Goal: Task Accomplishment & Management: Use online tool/utility

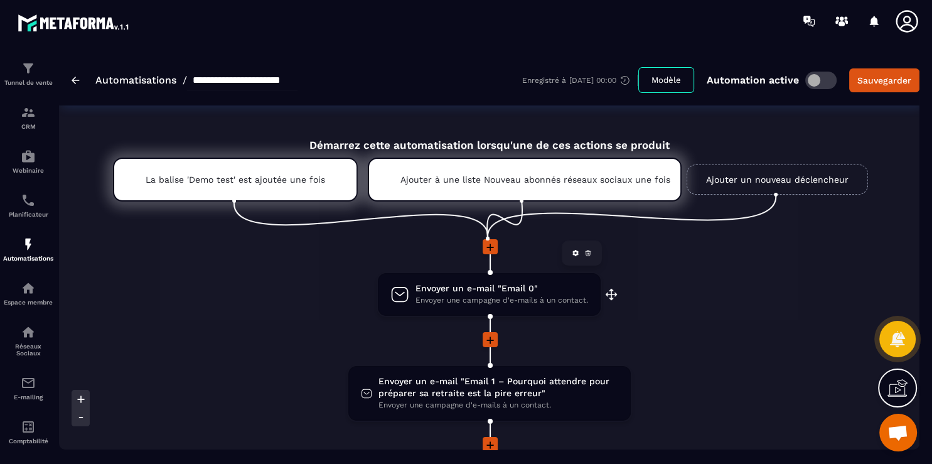
click at [503, 304] on span "Envoyer une campagne d'e-mails à un contact." at bounding box center [502, 300] width 173 height 12
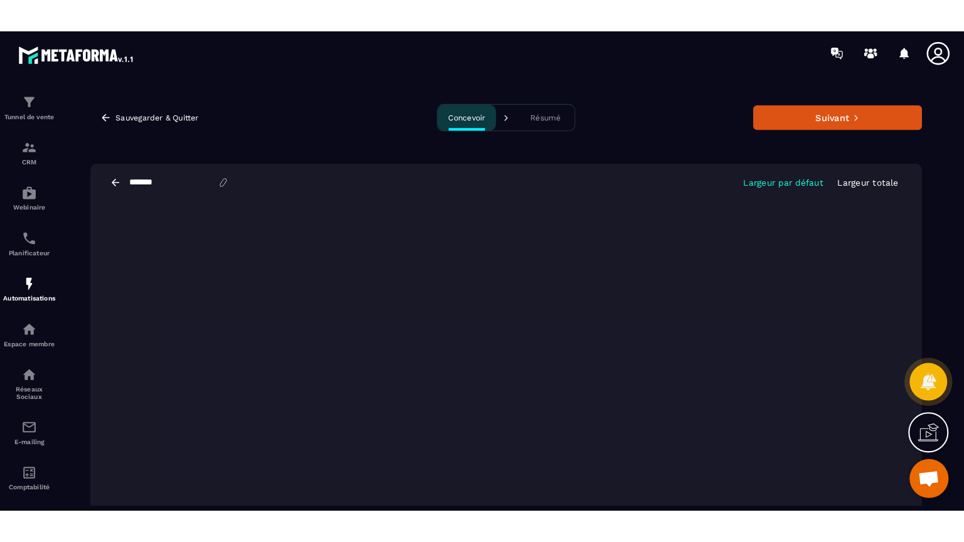
scroll to position [19, 0]
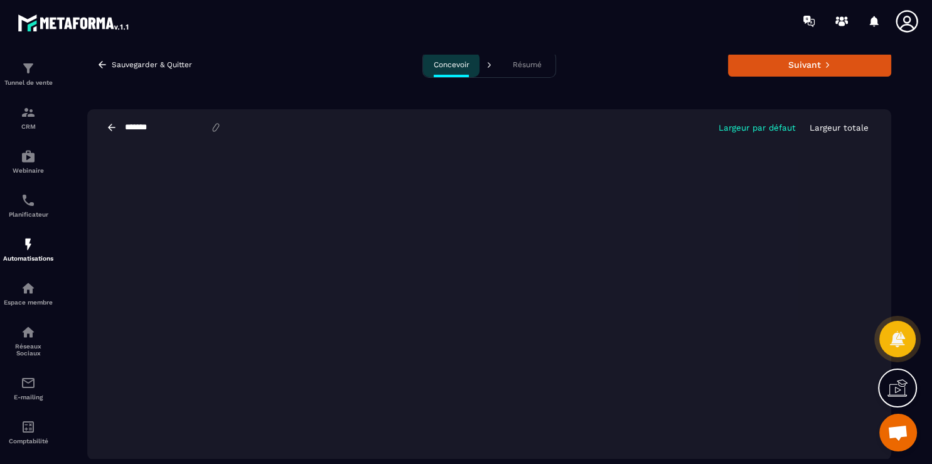
click at [893, 392] on icon at bounding box center [898, 388] width 20 height 20
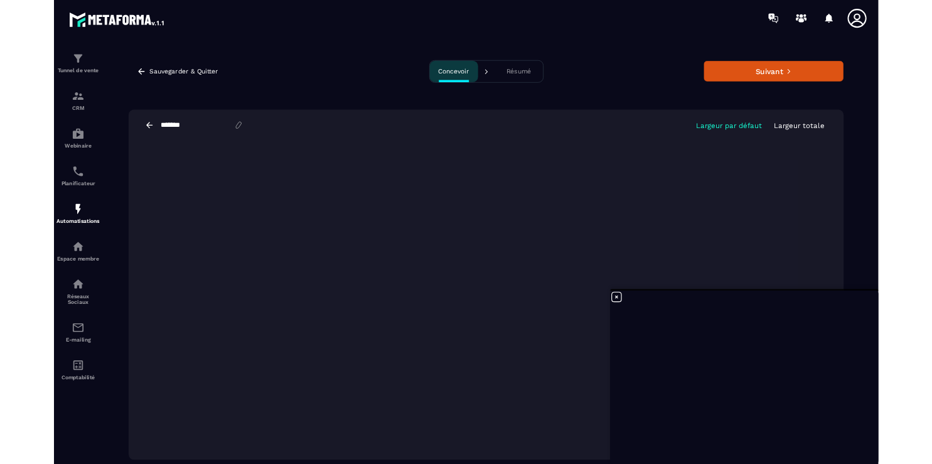
scroll to position [0, 0]
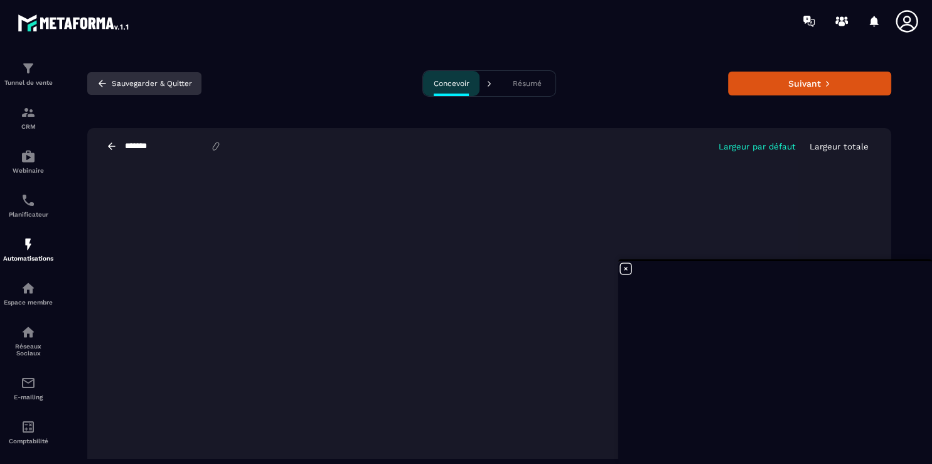
click at [100, 89] on icon "button" at bounding box center [102, 83] width 11 height 11
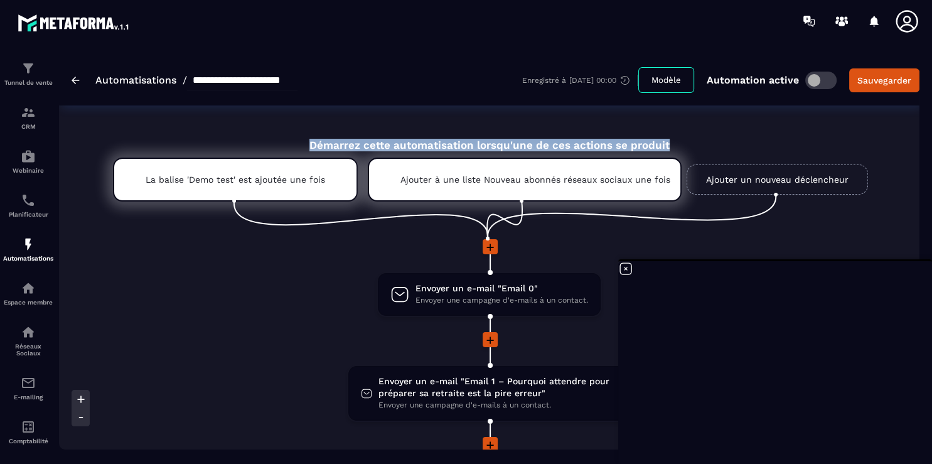
drag, startPoint x: 920, startPoint y: 102, endPoint x: 918, endPoint y: 121, distance: 19.5
click at [918, 121] on section "**********" at bounding box center [466, 253] width 932 height 422
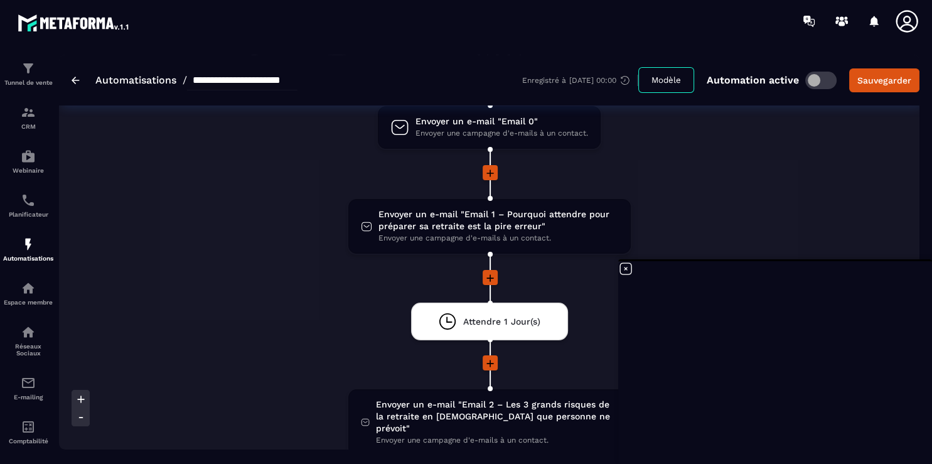
scroll to position [208, 0]
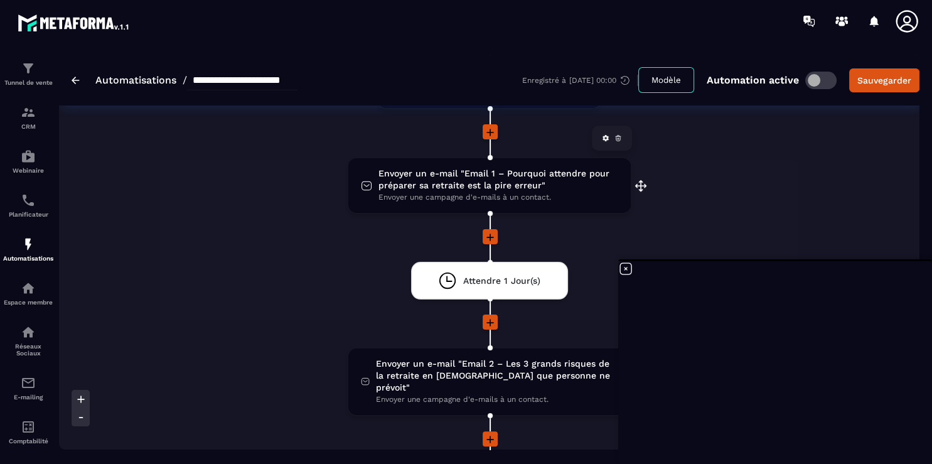
click at [483, 179] on span "Envoyer un e-mail "Email 1 – Pourquoi attendre pour préparer sa retraite est la…" at bounding box center [499, 180] width 240 height 24
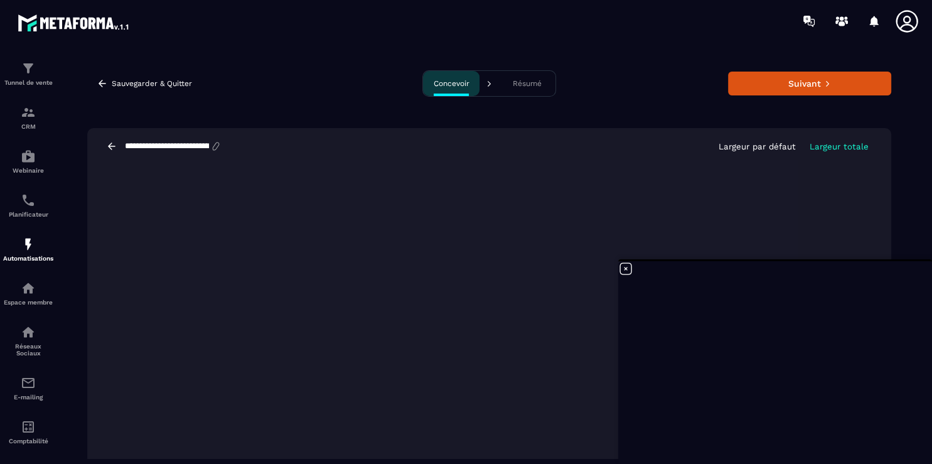
click at [626, 270] on icon at bounding box center [625, 268] width 15 height 15
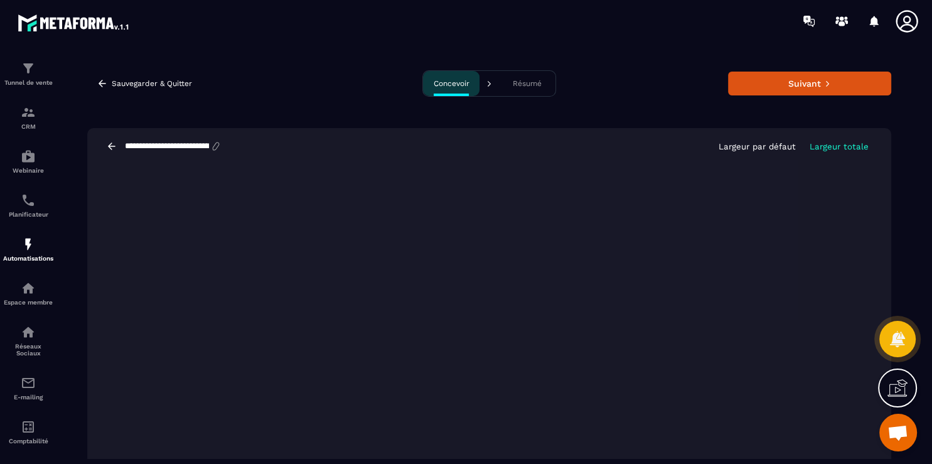
scroll to position [19, 0]
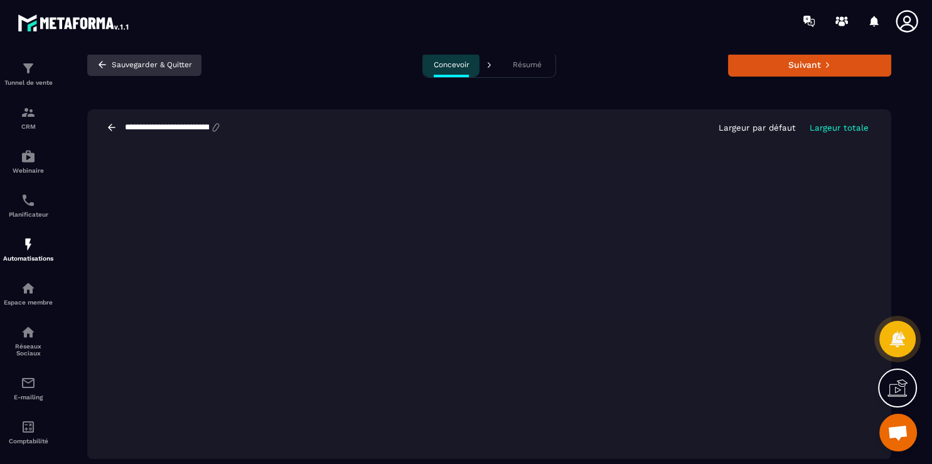
click at [97, 68] on button "Sauvegarder & Quitter" at bounding box center [144, 64] width 114 height 23
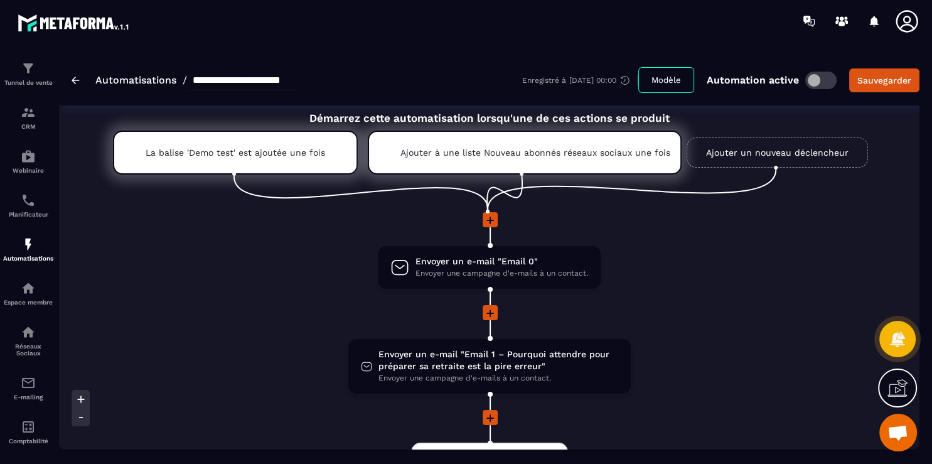
scroll to position [105, 0]
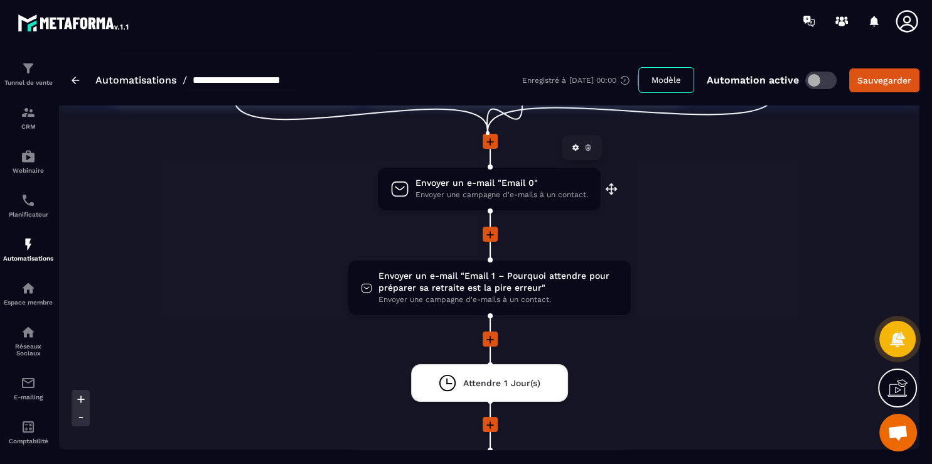
click at [524, 196] on span "Envoyer une campagne d'e-mails à un contact." at bounding box center [502, 195] width 173 height 12
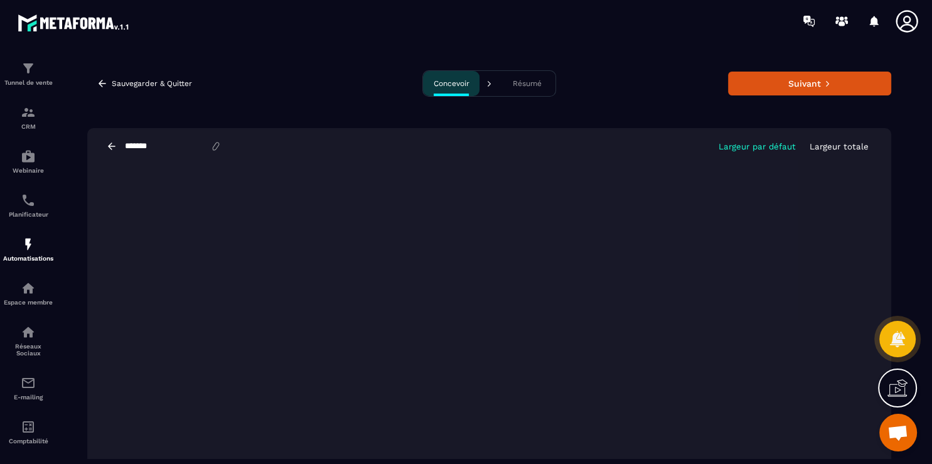
click at [109, 147] on icon at bounding box center [112, 145] width 8 height 7
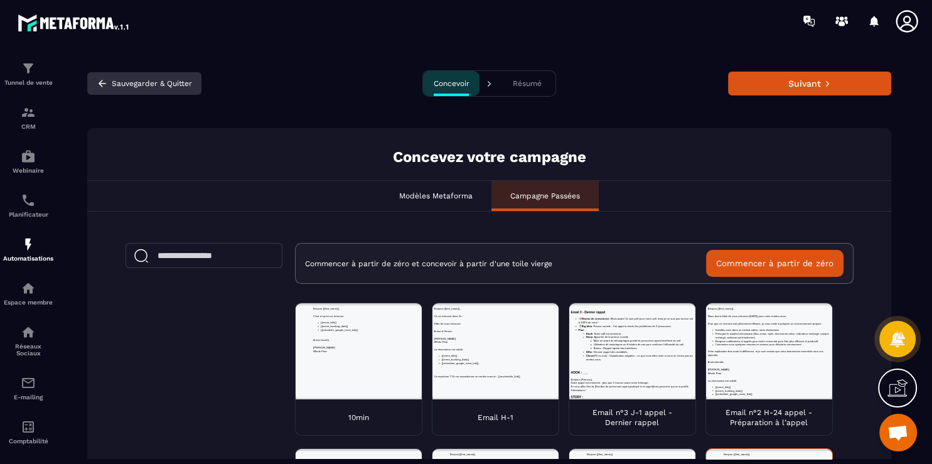
click at [94, 94] on button "Sauvegarder & Quitter" at bounding box center [144, 83] width 114 height 23
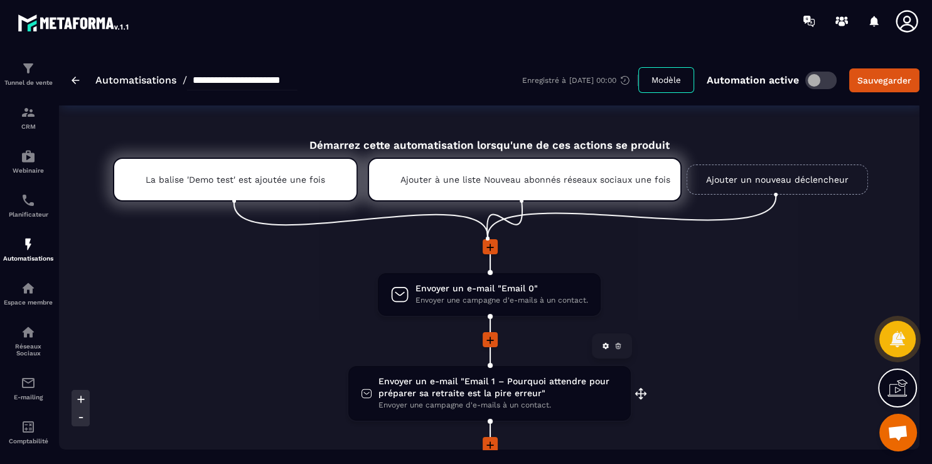
click at [508, 391] on span "Envoyer un e-mail "Email 1 – Pourquoi attendre pour préparer sa retraite est la…" at bounding box center [499, 387] width 240 height 24
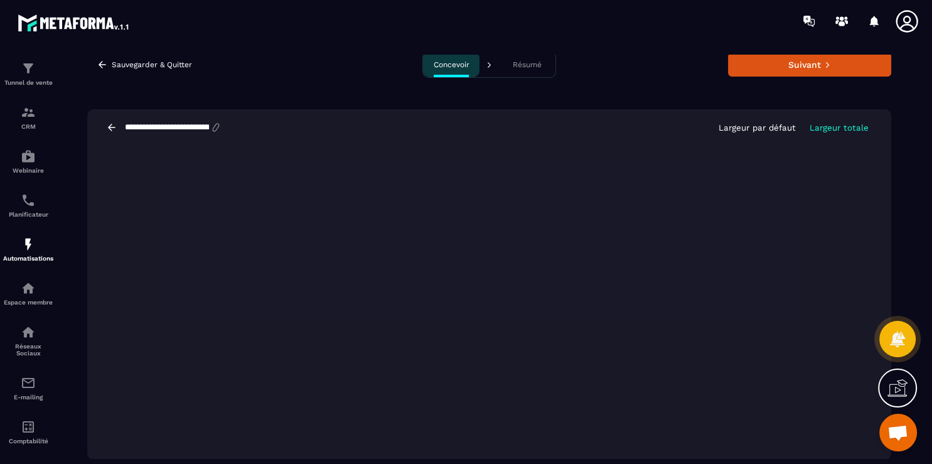
scroll to position [28, 0]
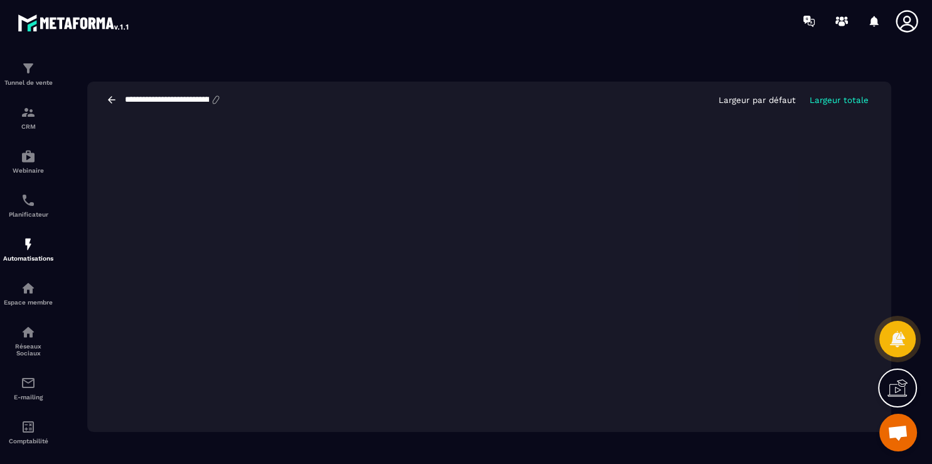
click at [271, 56] on div "**********" at bounding box center [489, 237] width 835 height 420
click at [107, 96] on icon at bounding box center [111, 99] width 11 height 11
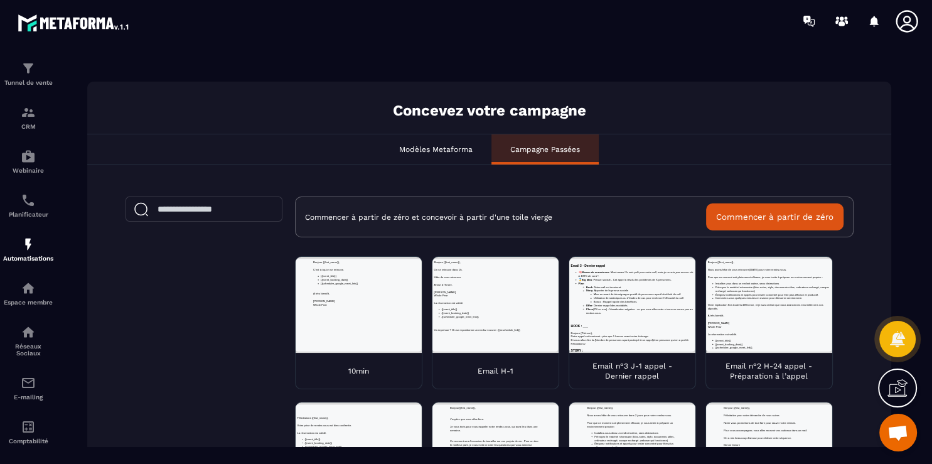
scroll to position [0, 0]
click at [238, 293] on div "Commencer à partir de zéro et concevoir à partir d'une toile vierge Commencer à…" at bounding box center [489, 462] width 753 height 533
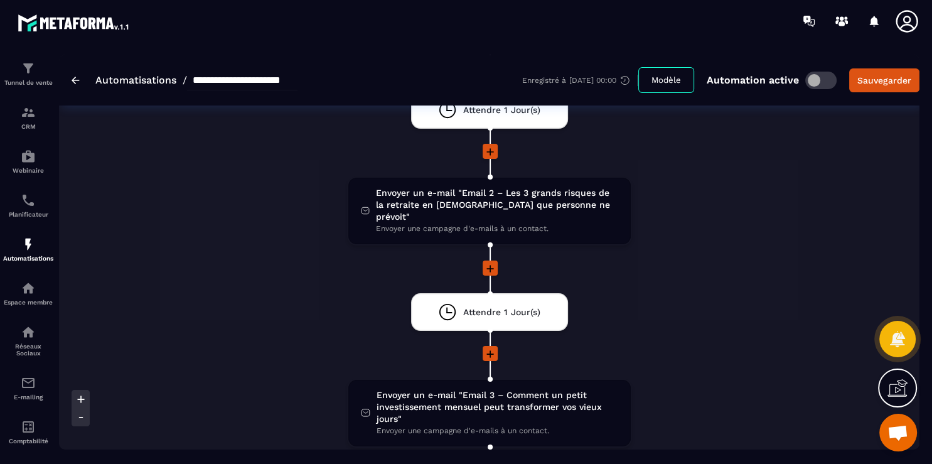
scroll to position [399, 0]
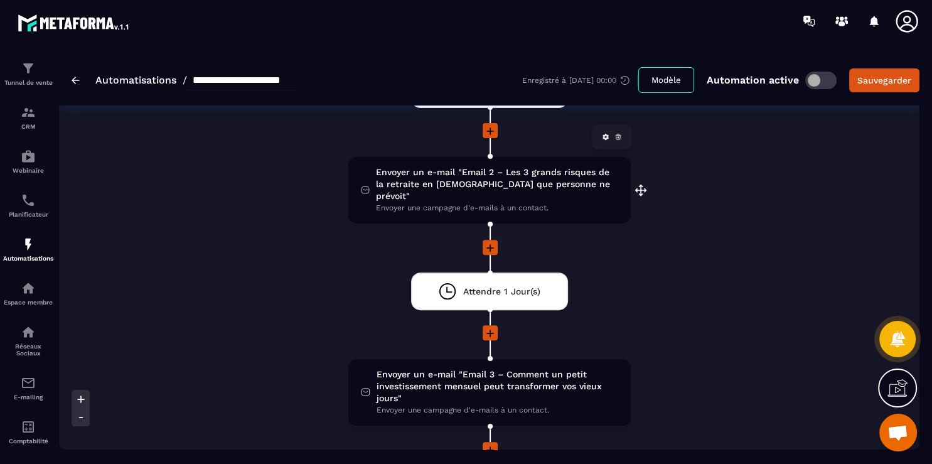
click at [546, 181] on span "Envoyer un e-mail "Email 2 – Les 3 grands risques de la retraite en [DEMOGRAPHI…" at bounding box center [497, 184] width 242 height 36
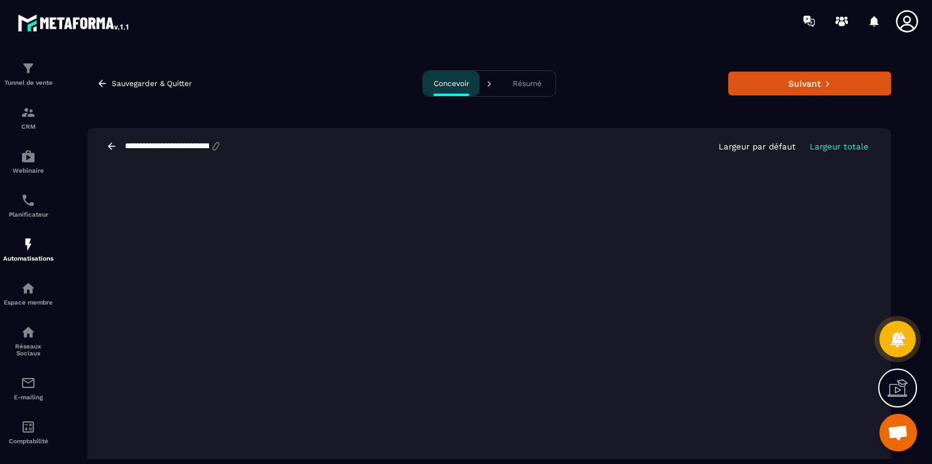
scroll to position [19, 0]
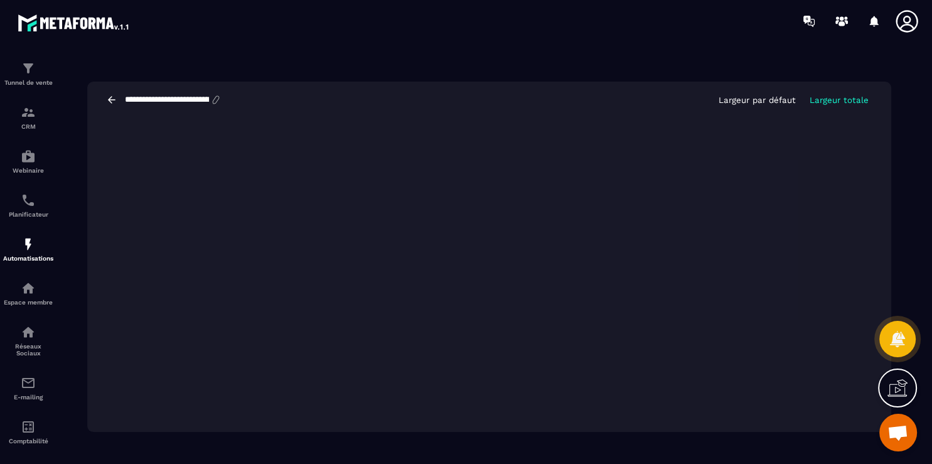
click at [112, 100] on icon at bounding box center [111, 99] width 11 height 11
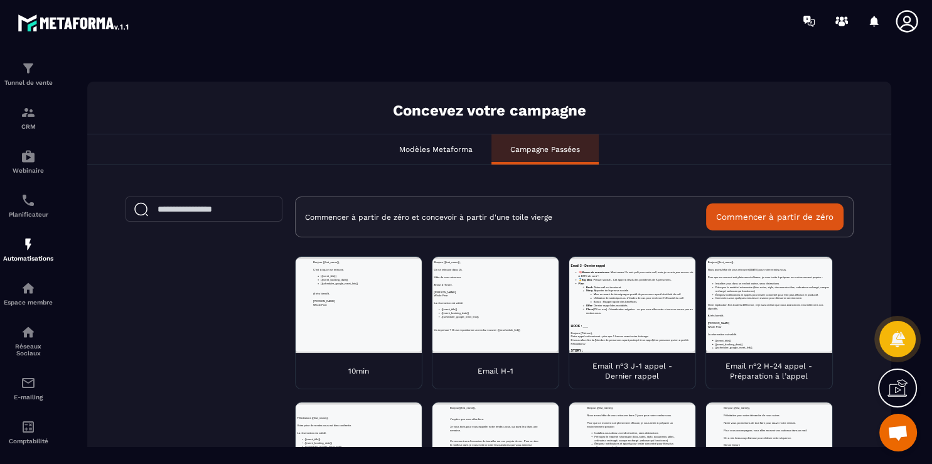
scroll to position [0, 0]
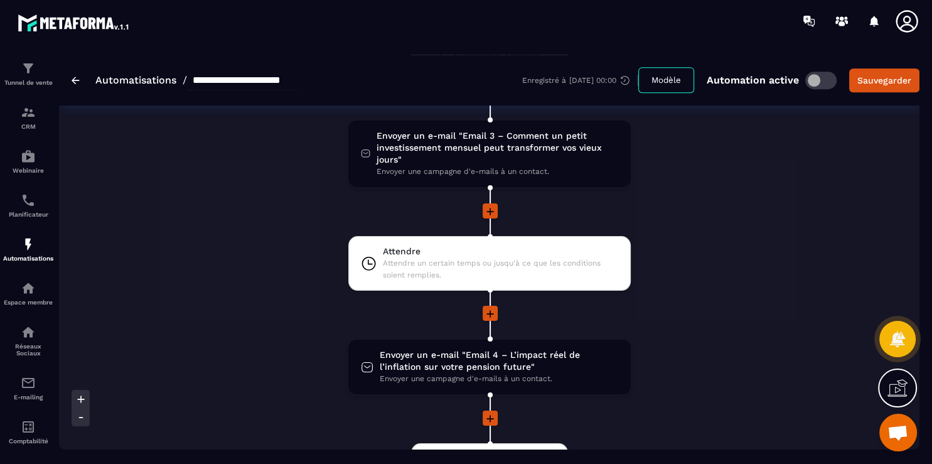
scroll to position [624, 0]
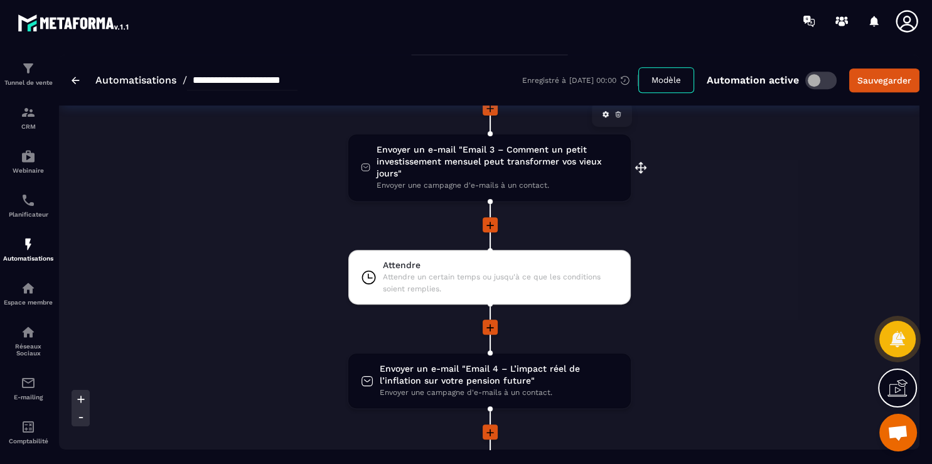
click at [536, 158] on span "Envoyer un e-mail "Email 3 – Comment un petit investissement mensuel peut trans…" at bounding box center [497, 162] width 241 height 36
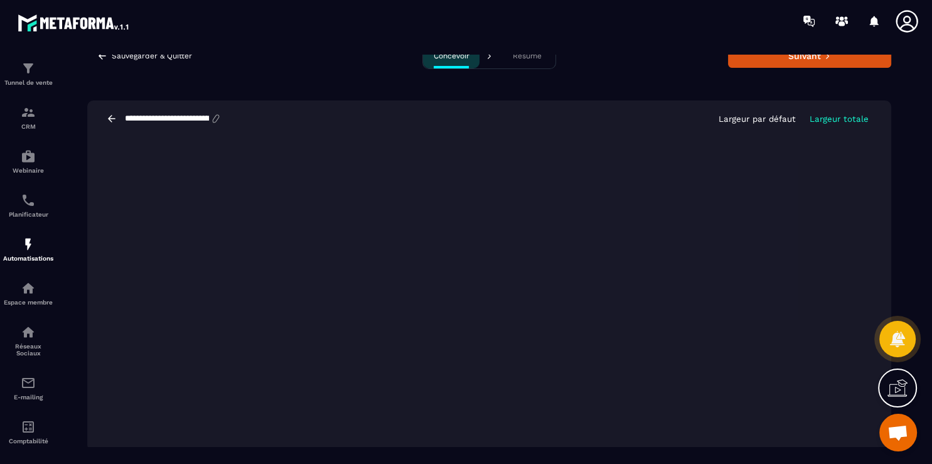
scroll to position [19, 0]
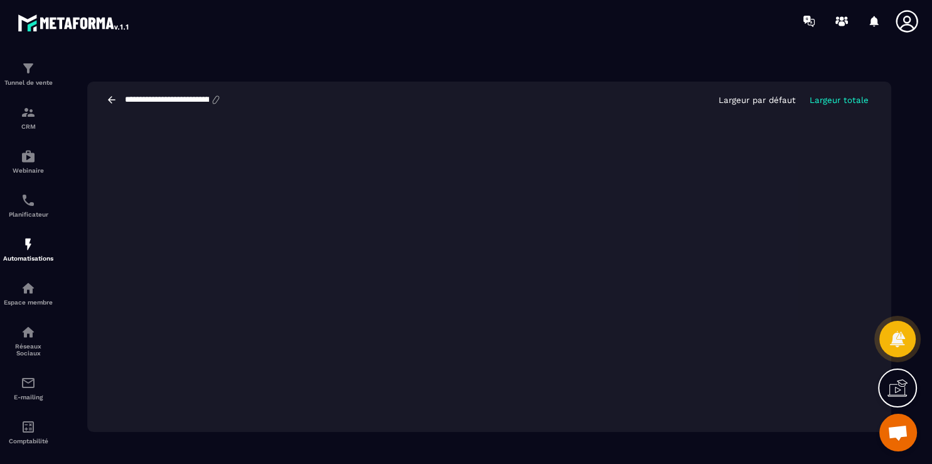
click at [113, 99] on icon at bounding box center [111, 99] width 11 height 11
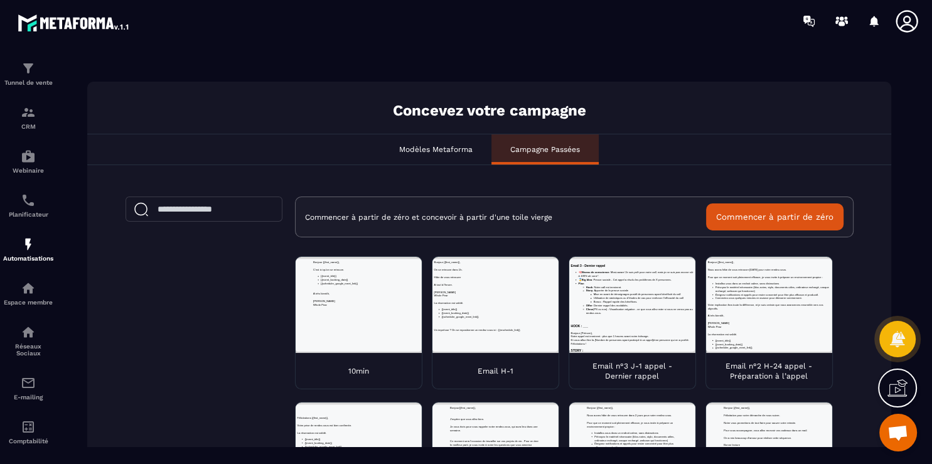
scroll to position [0, 0]
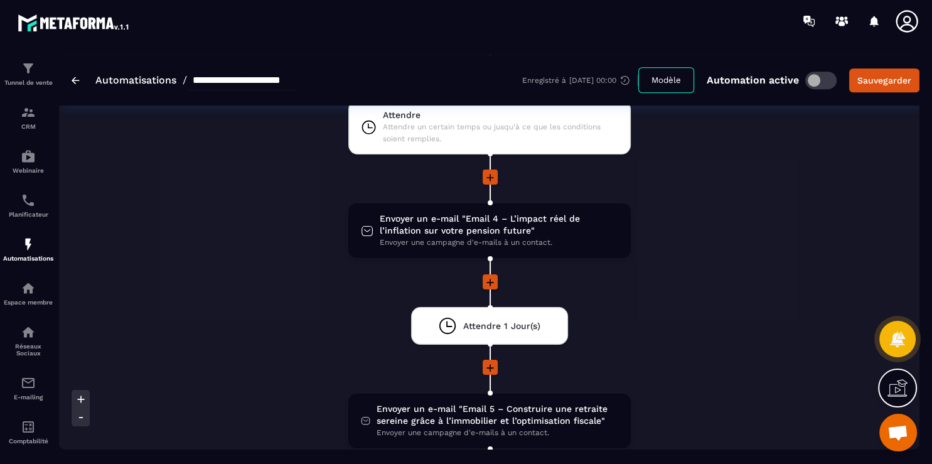
scroll to position [771, 0]
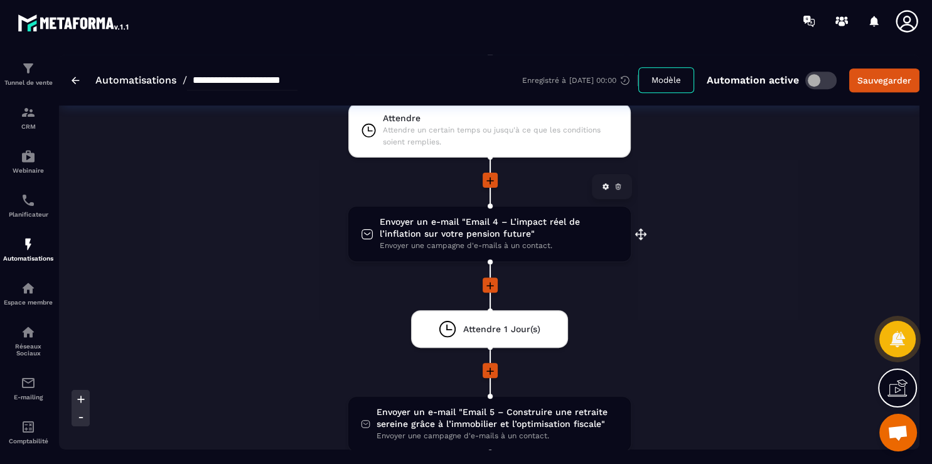
click at [463, 238] on div "Envoyer un e-mail "Email 4 – L’impact réel de l’inflation sur votre pension fut…" at bounding box center [489, 234] width 282 height 55
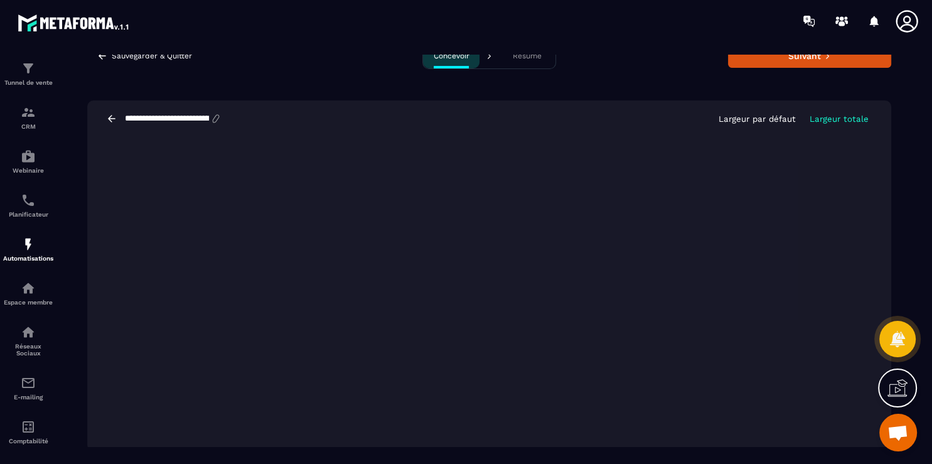
scroll to position [19, 0]
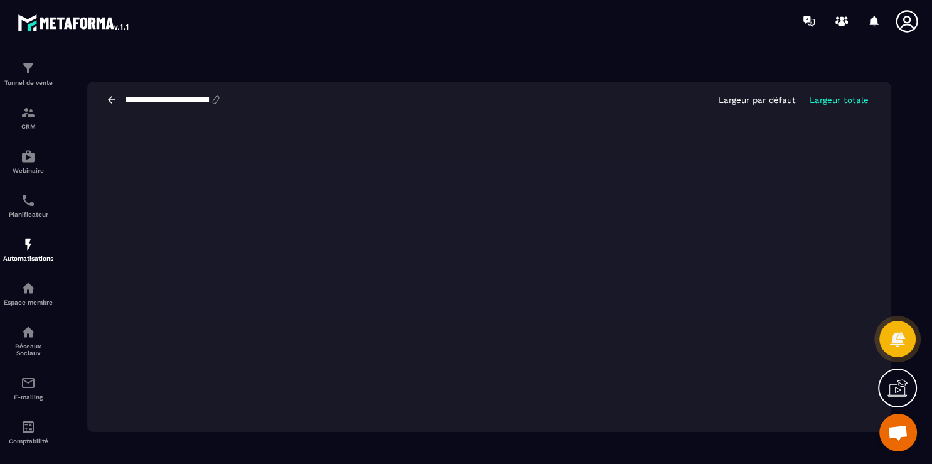
click at [109, 104] on icon at bounding box center [111, 99] width 11 height 11
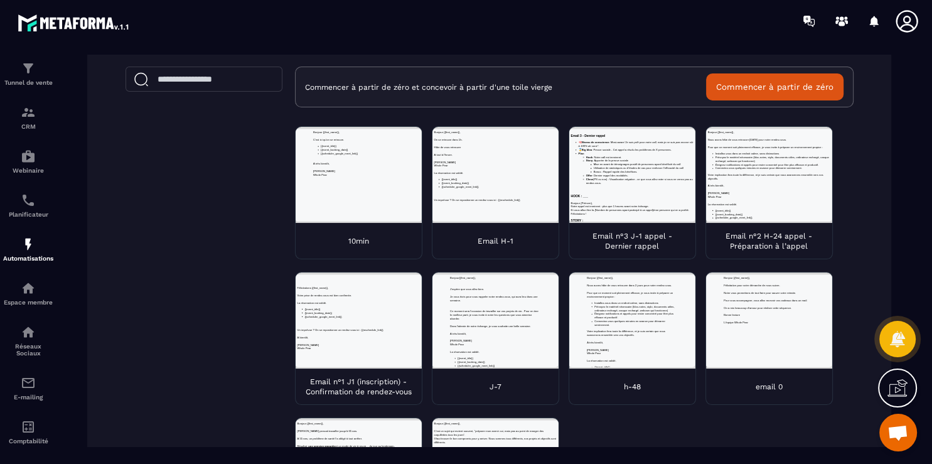
scroll to position [0, 0]
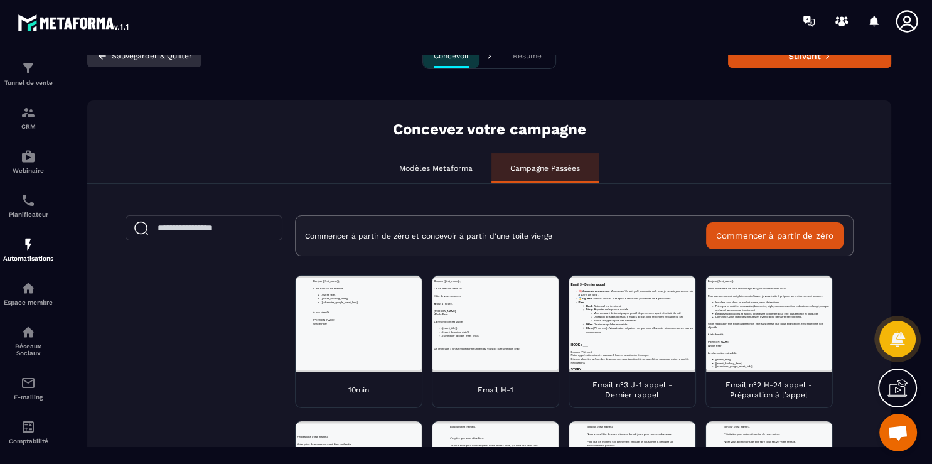
click at [98, 64] on button "Sauvegarder & Quitter" at bounding box center [144, 56] width 114 height 23
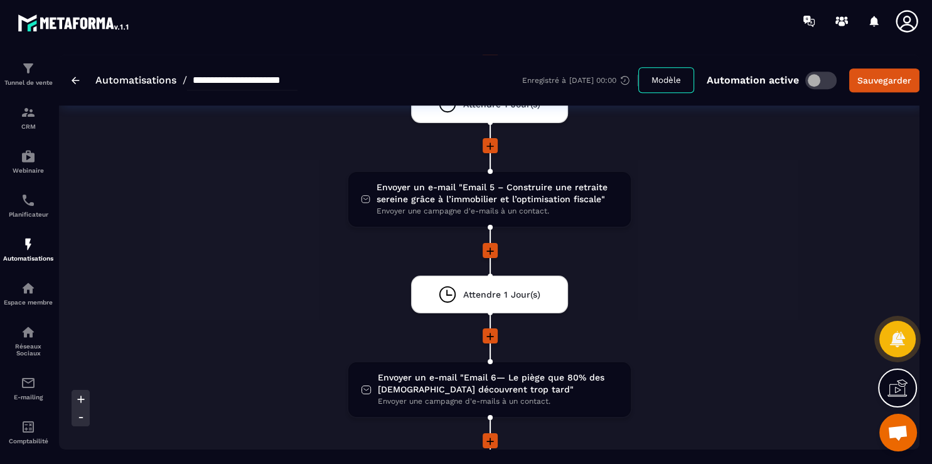
scroll to position [1009, 0]
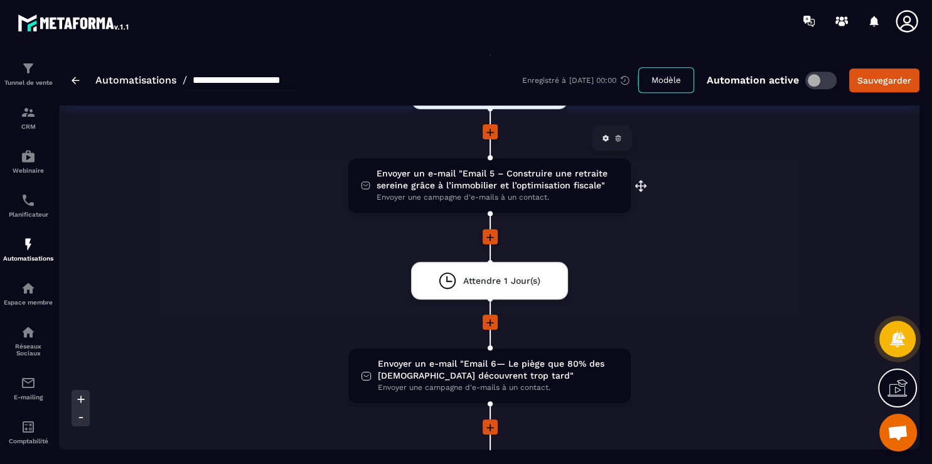
click at [571, 191] on span "Envoyer une campagne d'e-mails à un contact." at bounding box center [497, 197] width 241 height 12
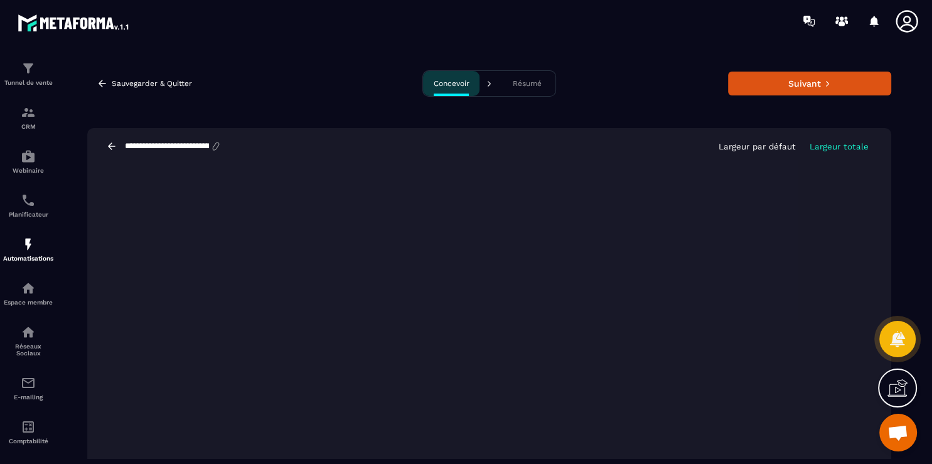
scroll to position [19, 0]
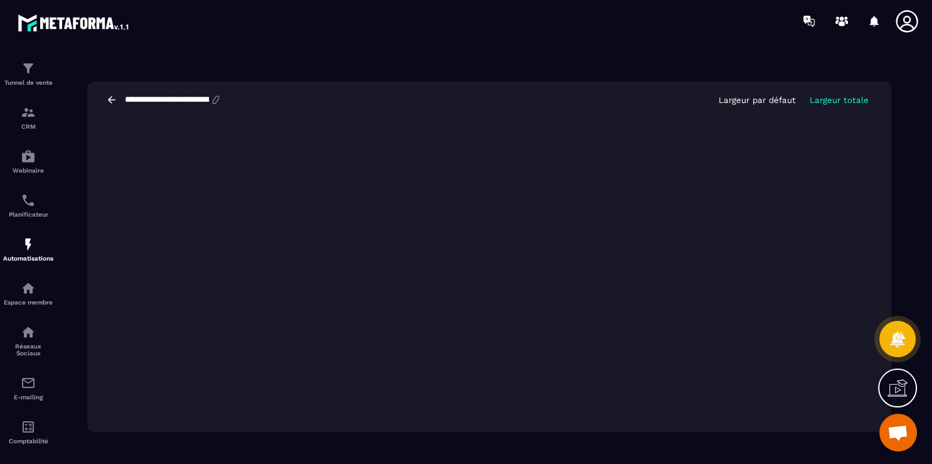
click at [114, 98] on icon at bounding box center [111, 99] width 11 height 11
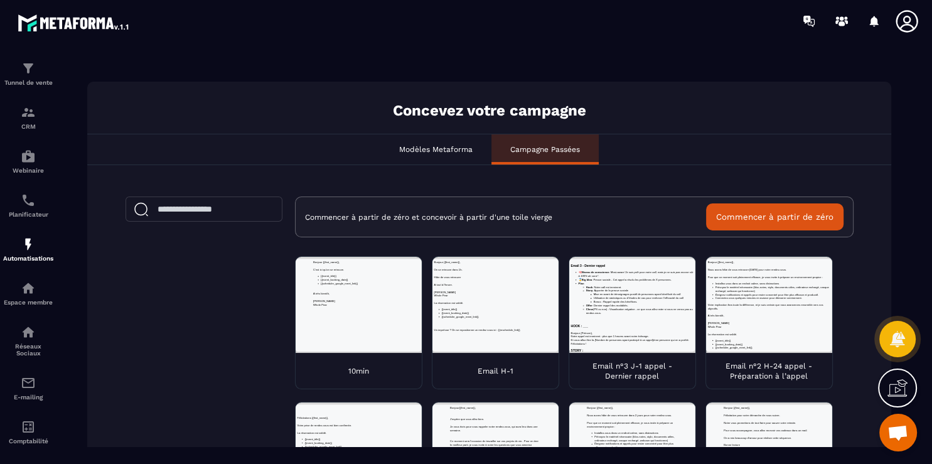
scroll to position [0, 0]
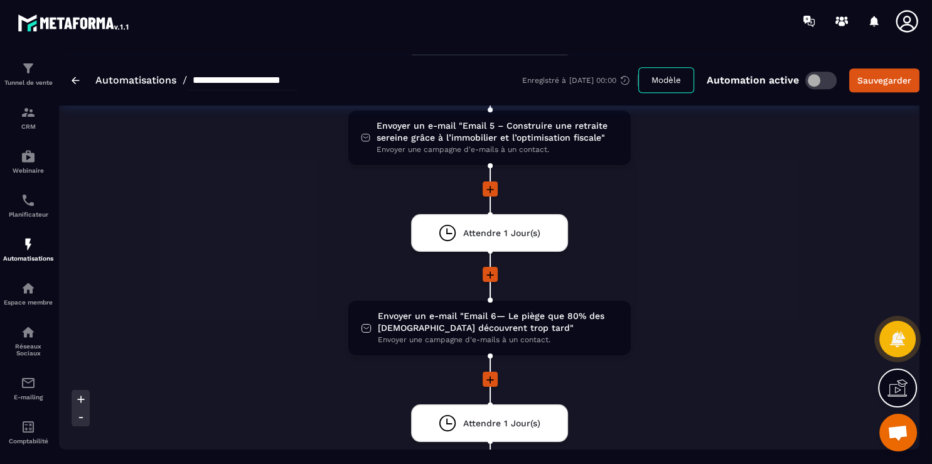
scroll to position [1043, 0]
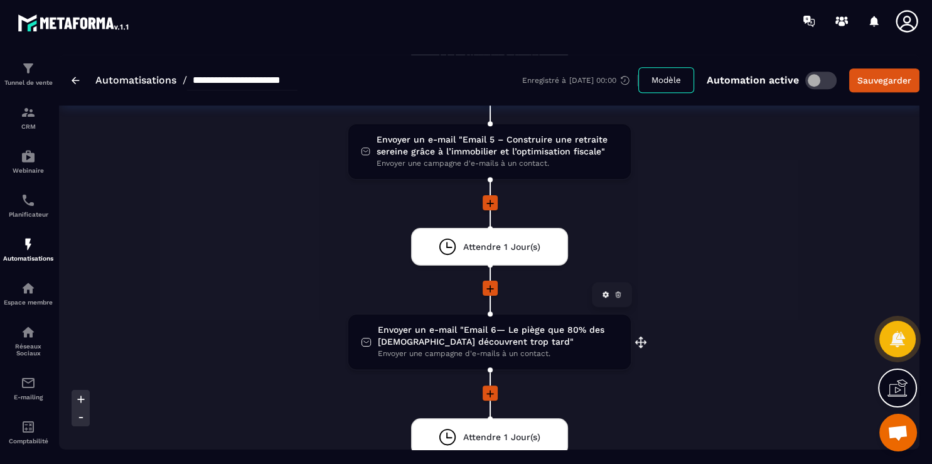
click at [566, 328] on span "Envoyer un e-mail "Email 6— Le piège que 80% des [DEMOGRAPHIC_DATA] découvrent …" at bounding box center [498, 336] width 240 height 24
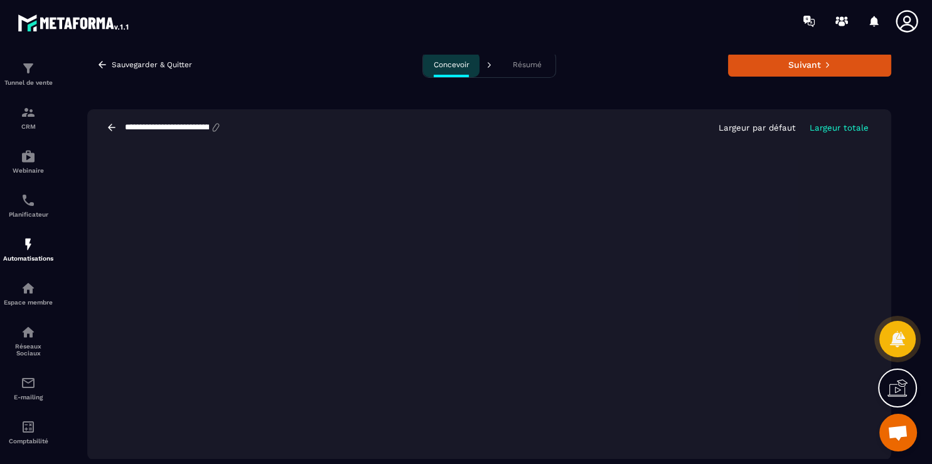
scroll to position [18, 0]
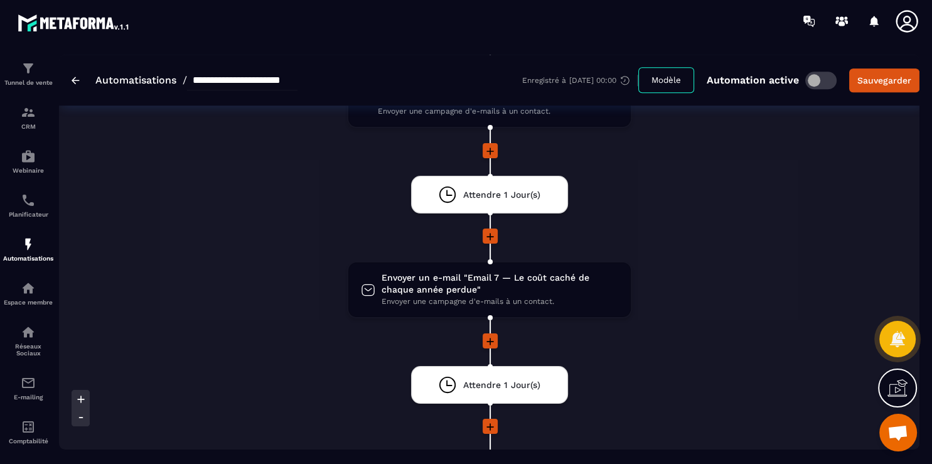
scroll to position [1361, 0]
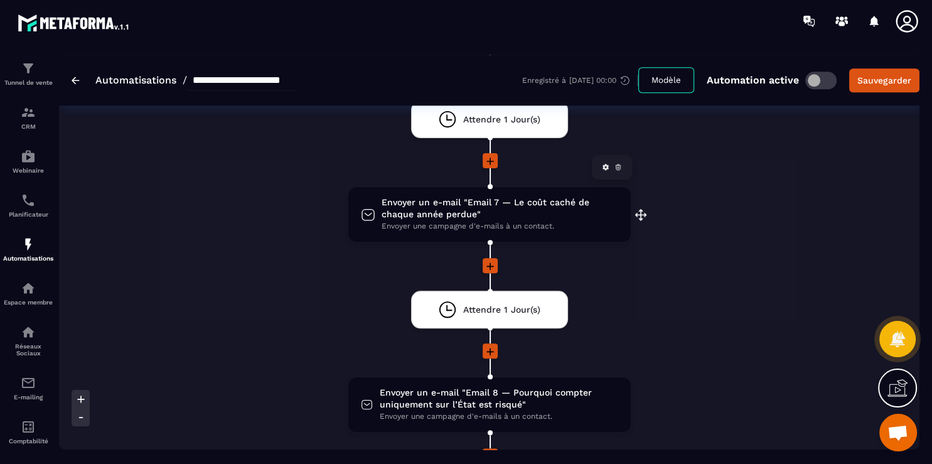
click at [509, 197] on span "Envoyer un e-mail "Email 7 — Le coût caché de chaque année perdue"" at bounding box center [500, 208] width 237 height 24
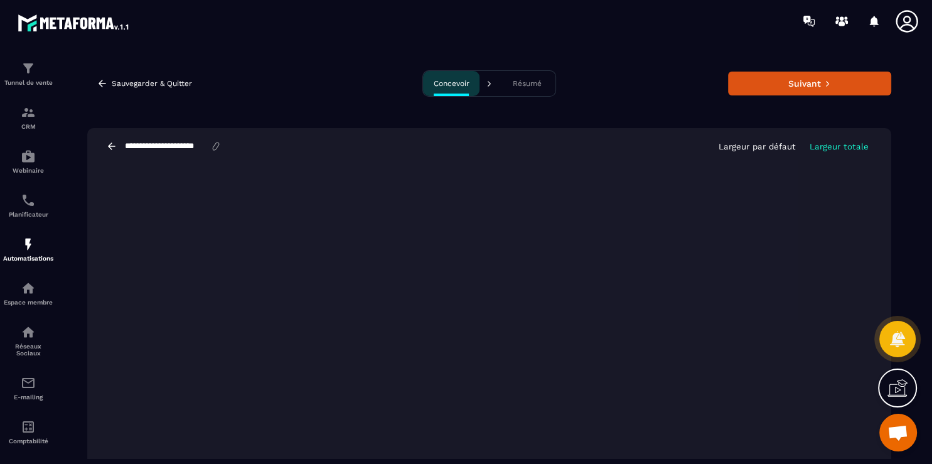
scroll to position [19, 0]
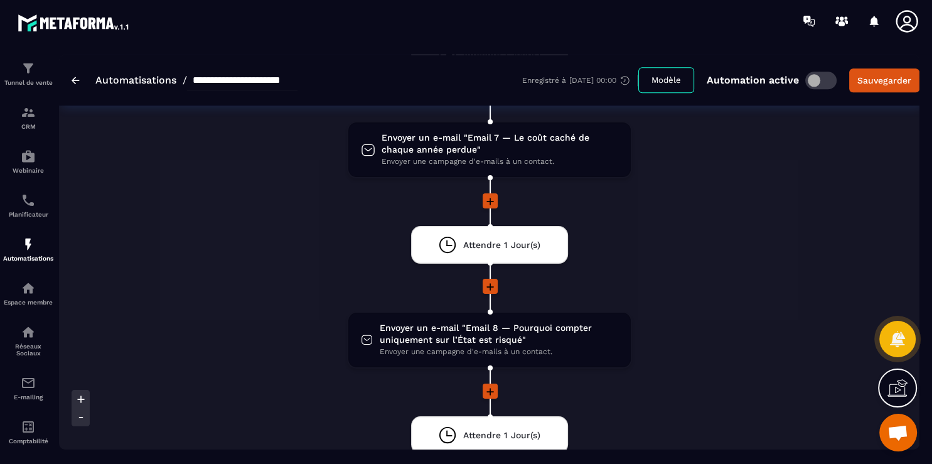
scroll to position [1456, 0]
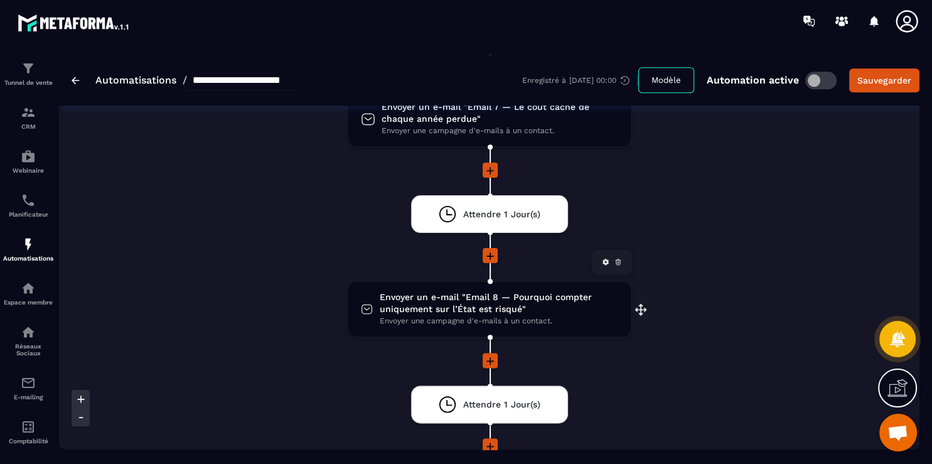
click at [569, 298] on span "Envoyer un e-mail "Email 8 — Pourquoi compter uniquement sur l’État est risqué"" at bounding box center [498, 303] width 239 height 24
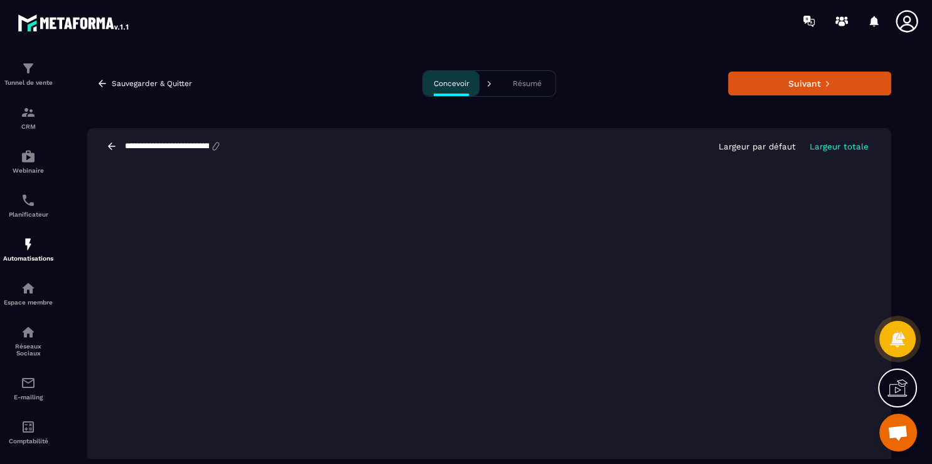
scroll to position [19, 0]
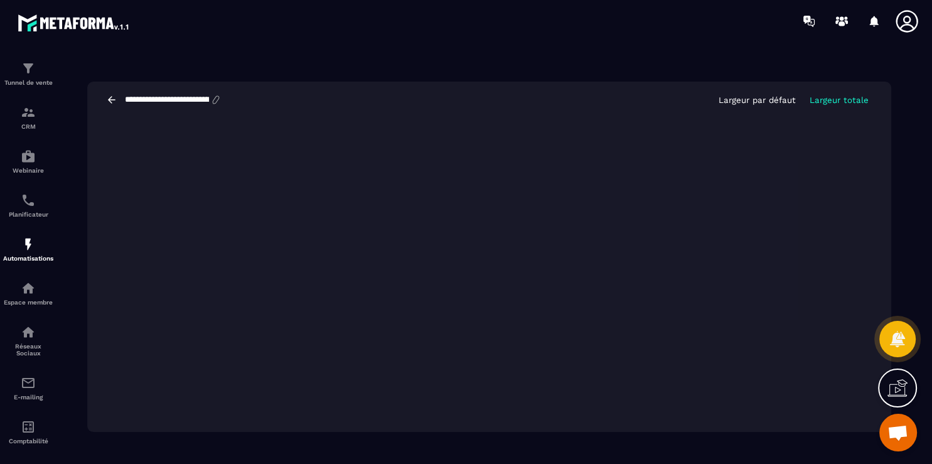
click at [112, 101] on icon at bounding box center [111, 99] width 11 height 11
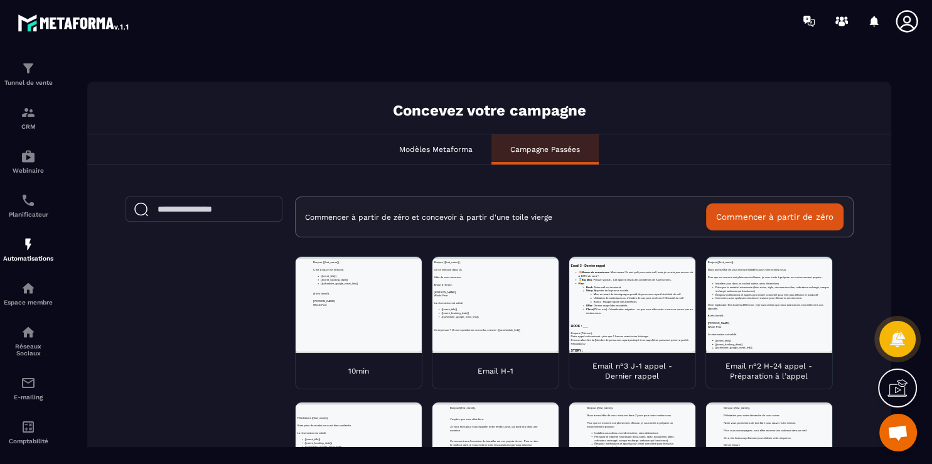
scroll to position [0, 0]
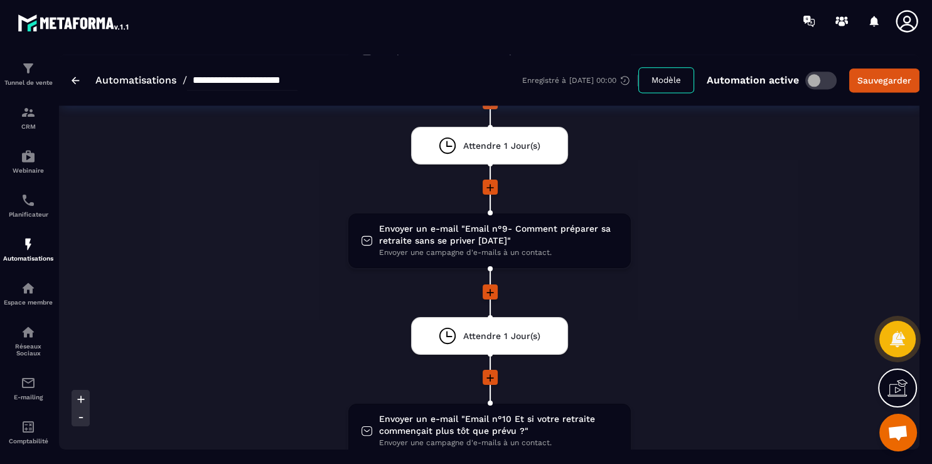
scroll to position [1702, 0]
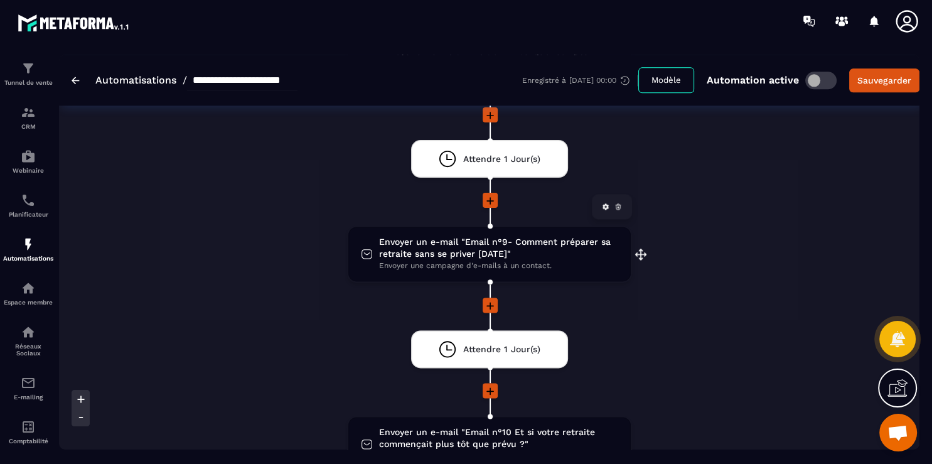
click at [557, 236] on span "Envoyer un e-mail "Email n°9- Comment préparer sa retraite sans se priver [DATE…" at bounding box center [498, 248] width 239 height 24
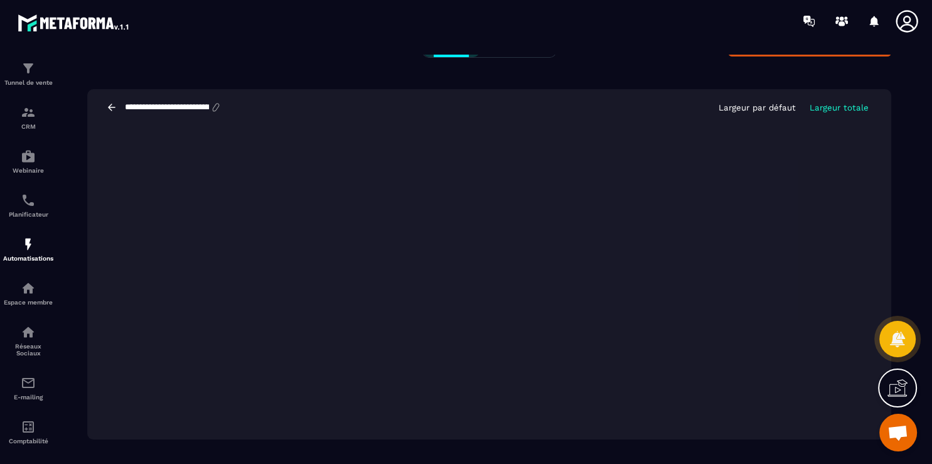
scroll to position [28, 0]
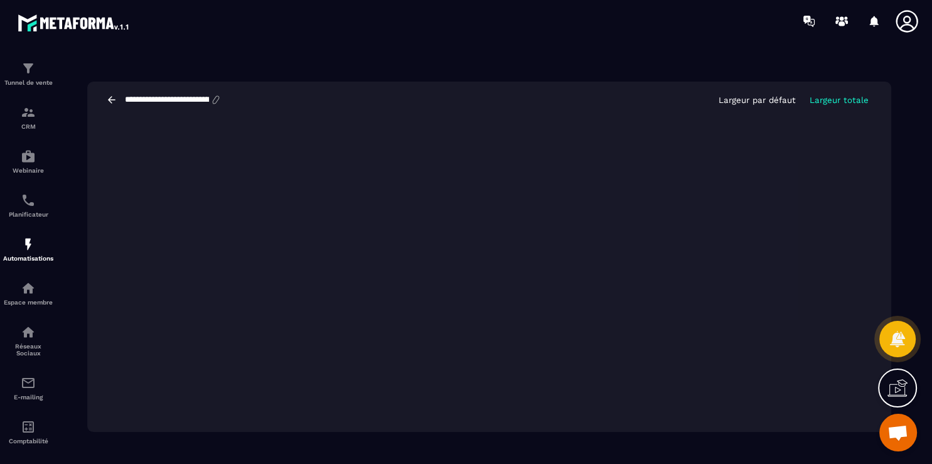
click at [114, 99] on icon at bounding box center [112, 99] width 8 height 7
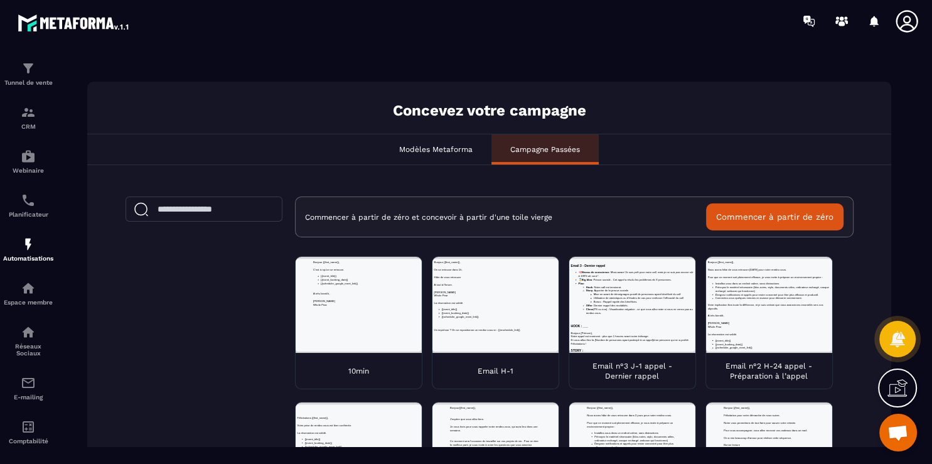
scroll to position [347, 0]
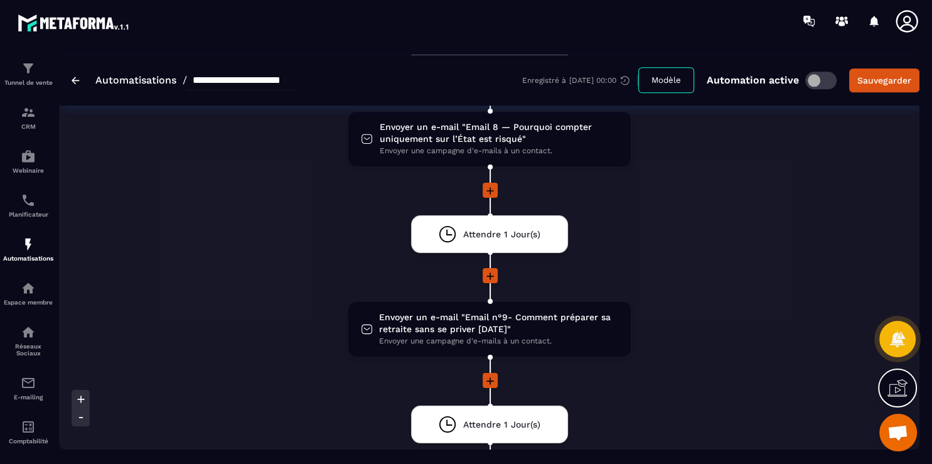
scroll to position [1630, 0]
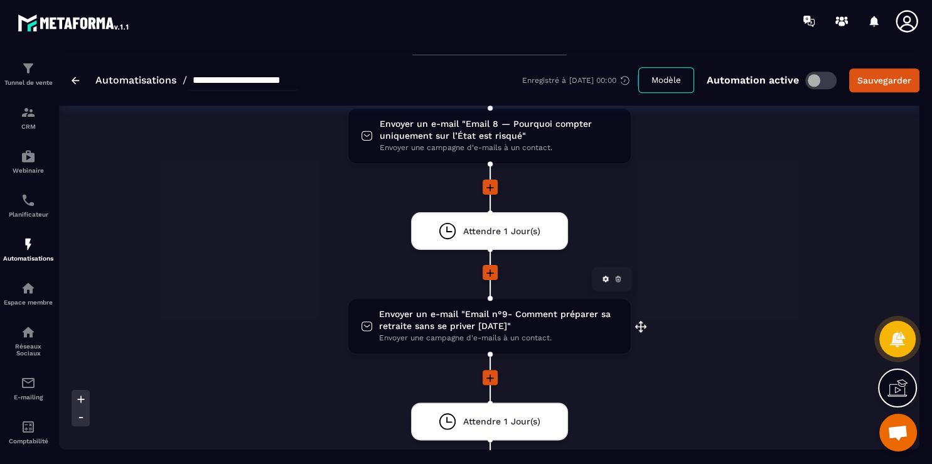
click at [530, 308] on span "Envoyer un e-mail "Email n°9- Comment préparer sa retraite sans se priver [DATE…" at bounding box center [498, 320] width 239 height 24
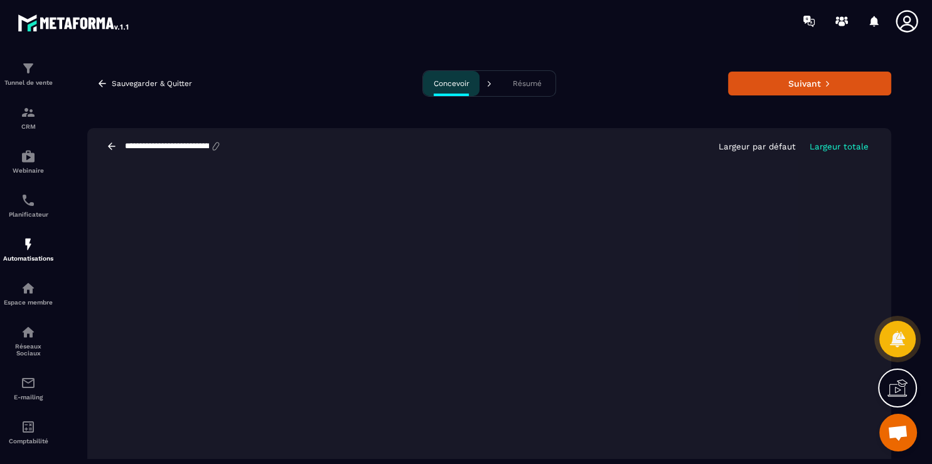
scroll to position [19, 0]
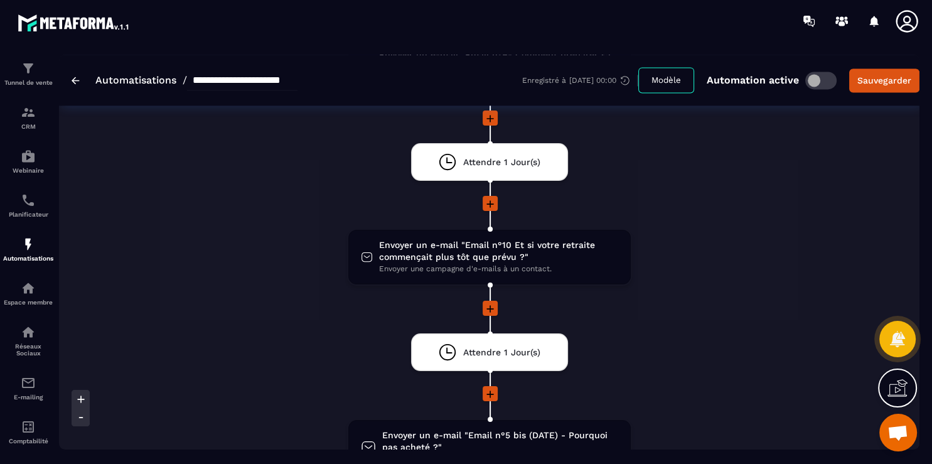
scroll to position [1906, 0]
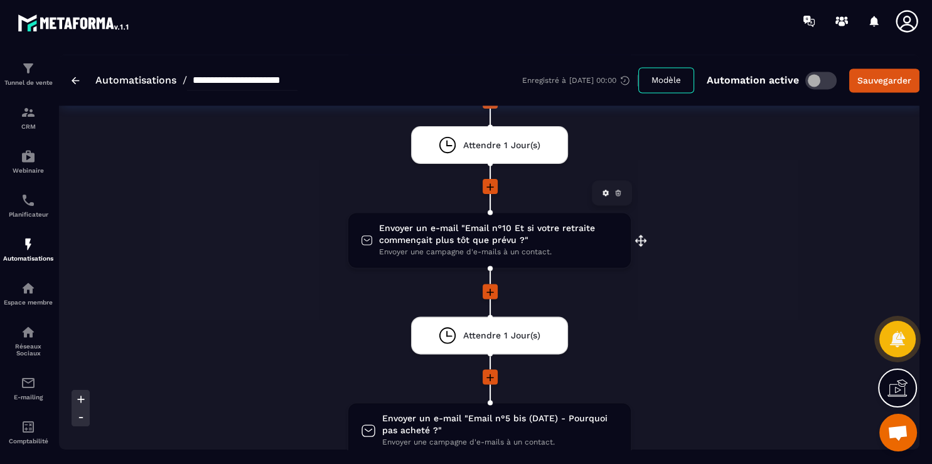
click at [509, 246] on span "Envoyer une campagne d'e-mails à un contact." at bounding box center [498, 252] width 239 height 12
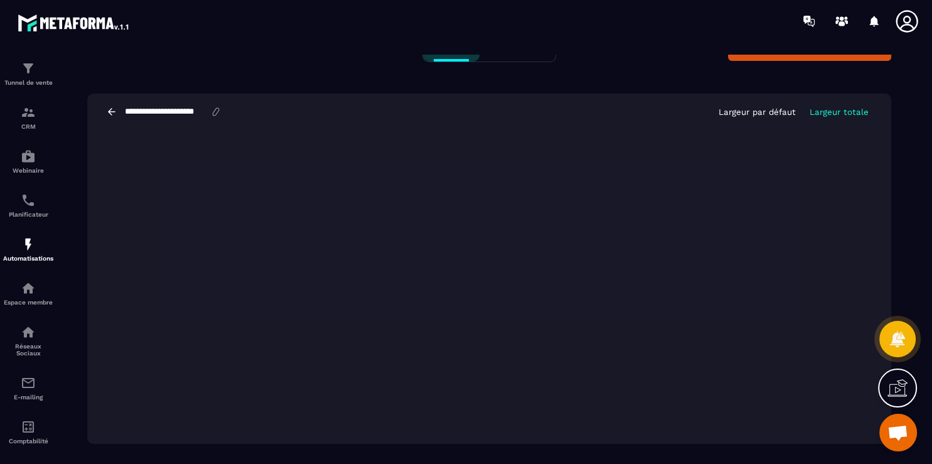
scroll to position [28, 0]
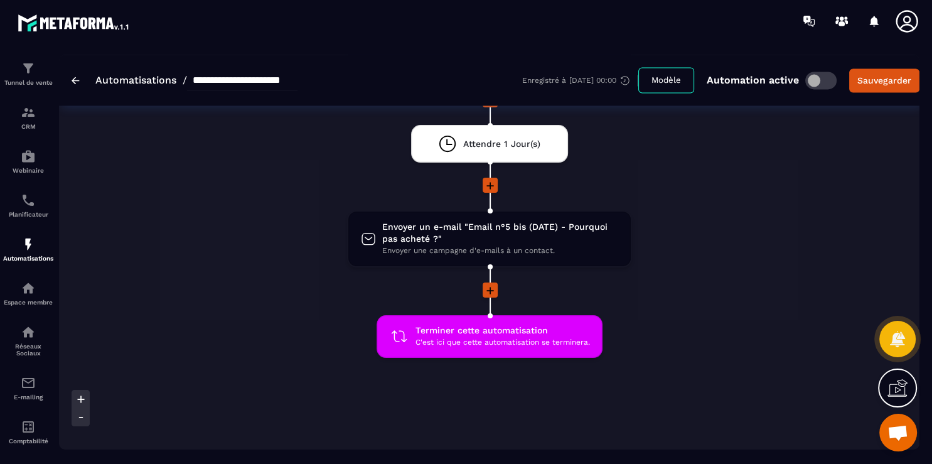
scroll to position [2076, 0]
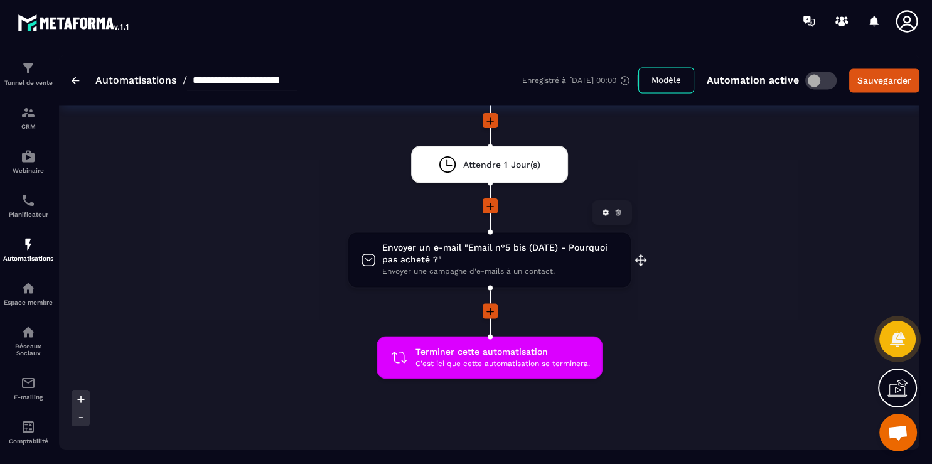
click at [580, 266] on span "Envoyer une campagne d'e-mails à un contact." at bounding box center [499, 272] width 235 height 12
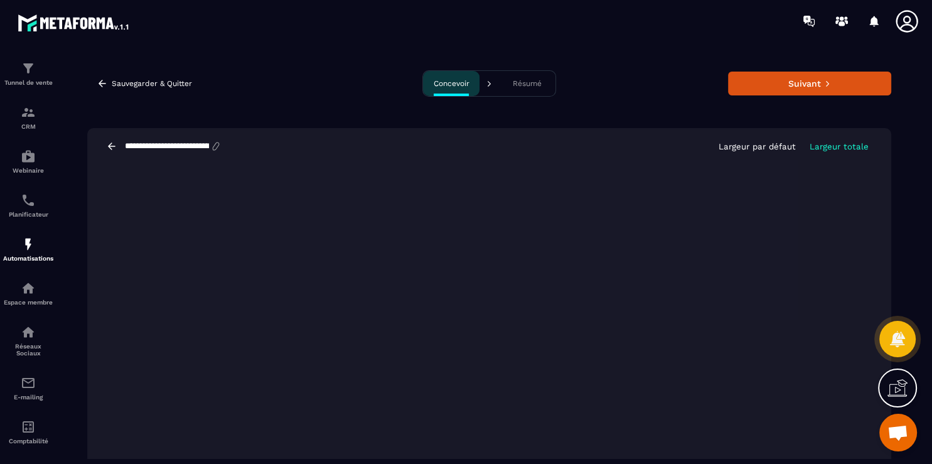
click at [113, 146] on icon at bounding box center [111, 146] width 11 height 11
click at [104, 82] on icon "button" at bounding box center [102, 83] width 11 height 11
